Goal: Find specific page/section: Find specific page/section

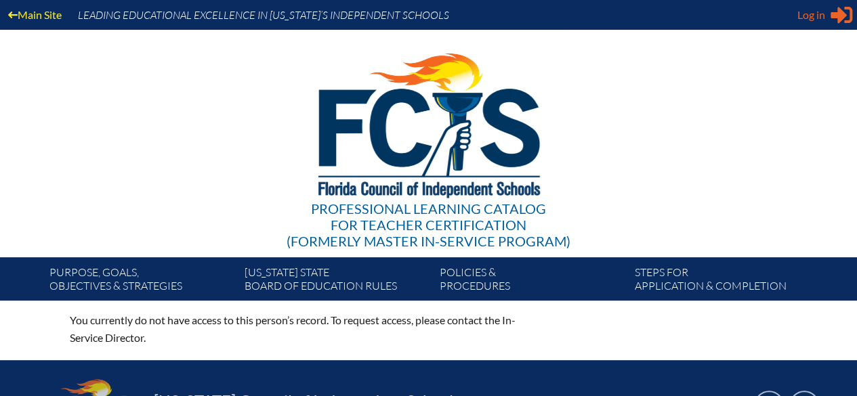
type input "[PERSON_NAME][EMAIL_ADDRESS][PERSON_NAME][DOMAIN_NAME]"
click at [834, 16] on icon at bounding box center [842, 15] width 22 height 17
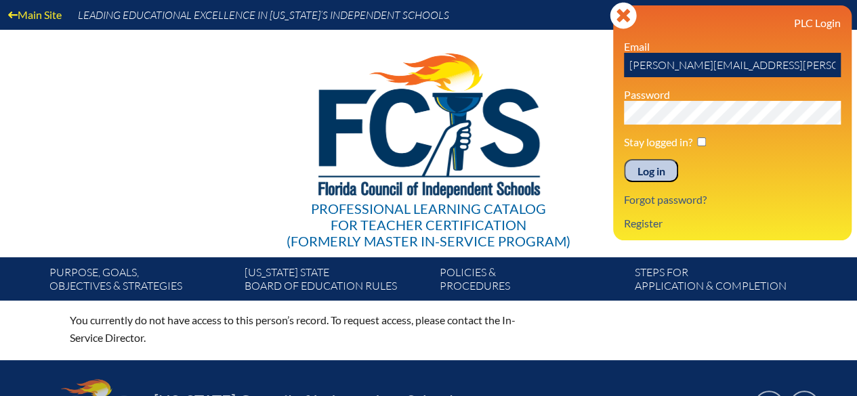
click at [701, 140] on input "checkbox" at bounding box center [701, 142] width 9 height 9
checkbox input "true"
click at [664, 172] on input "Log in" at bounding box center [651, 170] width 54 height 23
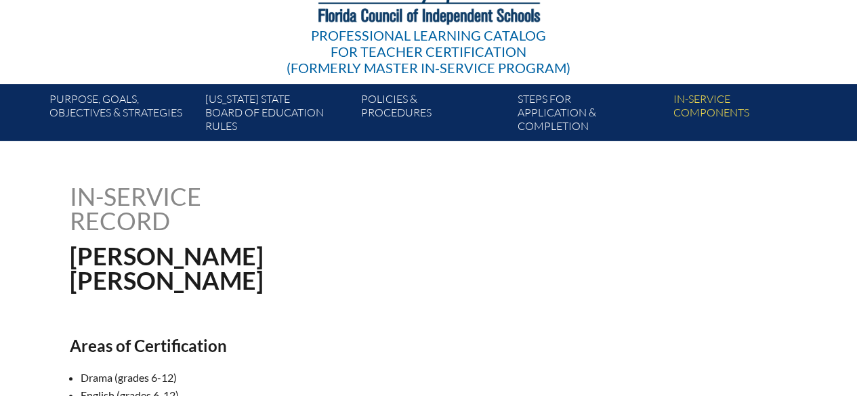
scroll to position [173, 0]
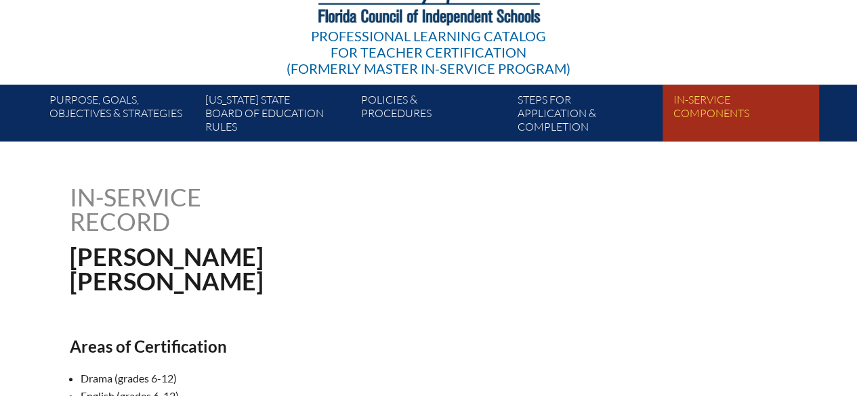
click at [712, 115] on link "In-service components" at bounding box center [746, 116] width 156 height 52
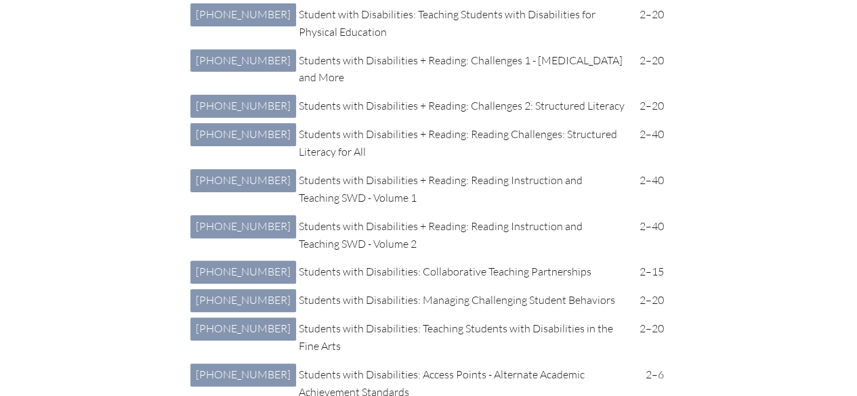
scroll to position [5141, 0]
